Goal: Task Accomplishment & Management: Complete application form

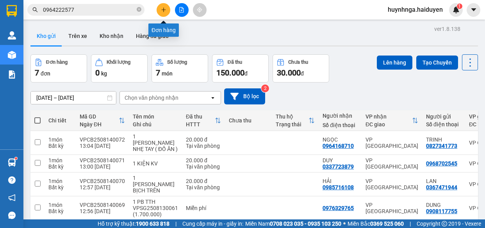
click at [164, 11] on icon "plus" at bounding box center [163, 9] width 5 height 5
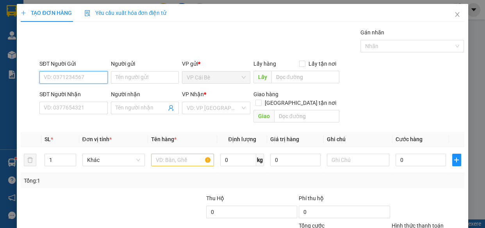
click at [78, 80] on input "SĐT Người Gửi" at bounding box center [73, 77] width 68 height 12
click at [93, 109] on input "SĐT Người Nhận" at bounding box center [73, 108] width 68 height 12
click at [78, 79] on input "SĐT Người Gửi" at bounding box center [73, 77] width 68 height 12
click at [88, 102] on input "SĐT Người Nhận" at bounding box center [73, 108] width 68 height 12
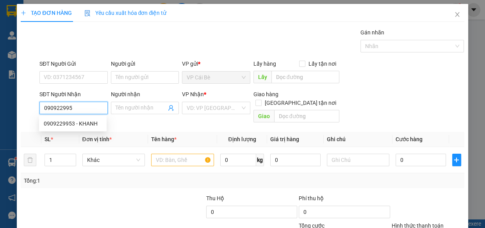
type input "0909229953"
click at [90, 125] on div "0909229953 - KHANH" at bounding box center [73, 123] width 58 height 9
type input "KHANH"
type input "20.000"
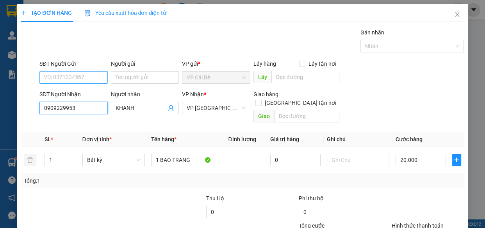
type input "0909229953"
click at [86, 75] on input "SĐT Người Gửi" at bounding box center [73, 77] width 68 height 12
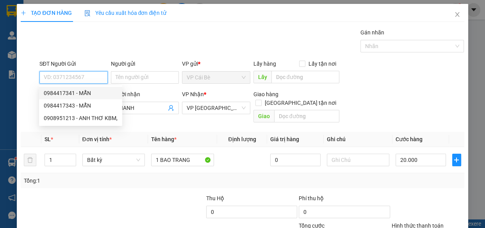
click at [84, 94] on div "0984417341 - MẪN" at bounding box center [81, 93] width 74 height 9
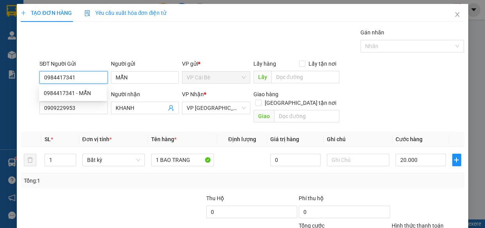
type input "0984417341"
type input "MẪN"
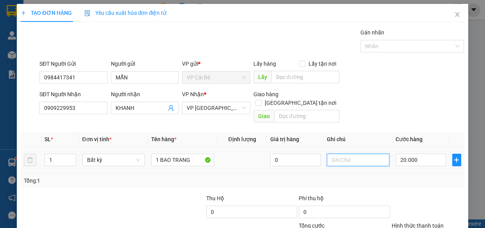
click at [357, 153] on input "text" at bounding box center [358, 159] width 63 height 12
click at [355, 153] on input "TRẠM TP" at bounding box center [358, 159] width 63 height 12
type input "T"
type input "TÂN PHONG"
click at [410, 153] on input "20.000" at bounding box center [420, 159] width 50 height 12
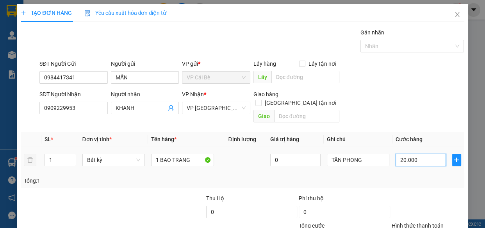
type input "0"
type input "2"
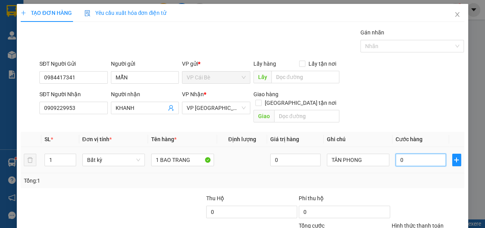
type input "02"
type input "20"
type input "020"
type input "20.000"
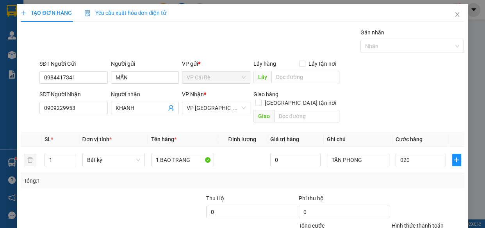
type input "20.000"
click at [434, 176] on div "Tổng: 1" at bounding box center [242, 180] width 437 height 9
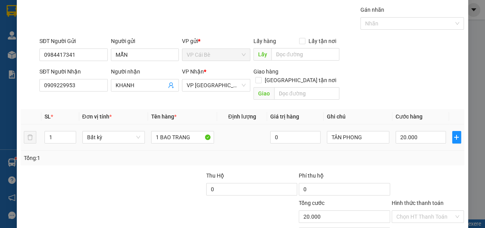
scroll to position [61, 0]
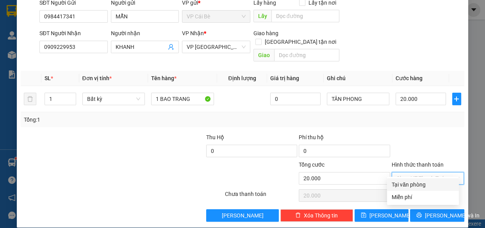
click at [415, 172] on input "Hình thức thanh toán" at bounding box center [425, 178] width 58 height 12
click at [417, 185] on div "Tại văn phòng" at bounding box center [423, 184] width 62 height 9
type input "0"
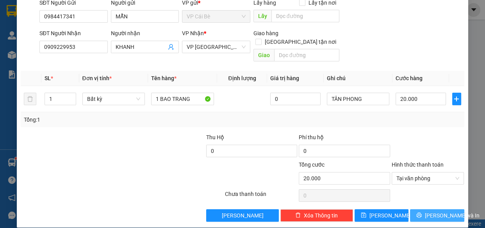
click at [426, 211] on span "[PERSON_NAME] và In" at bounding box center [452, 215] width 55 height 9
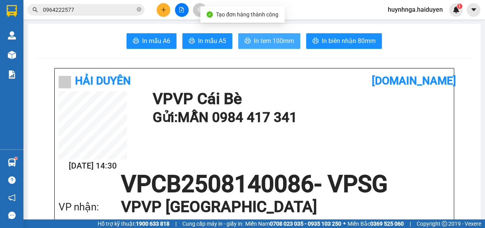
click at [265, 43] on span "In tem 100mm" at bounding box center [274, 41] width 40 height 10
